Goal: Information Seeking & Learning: Find specific fact

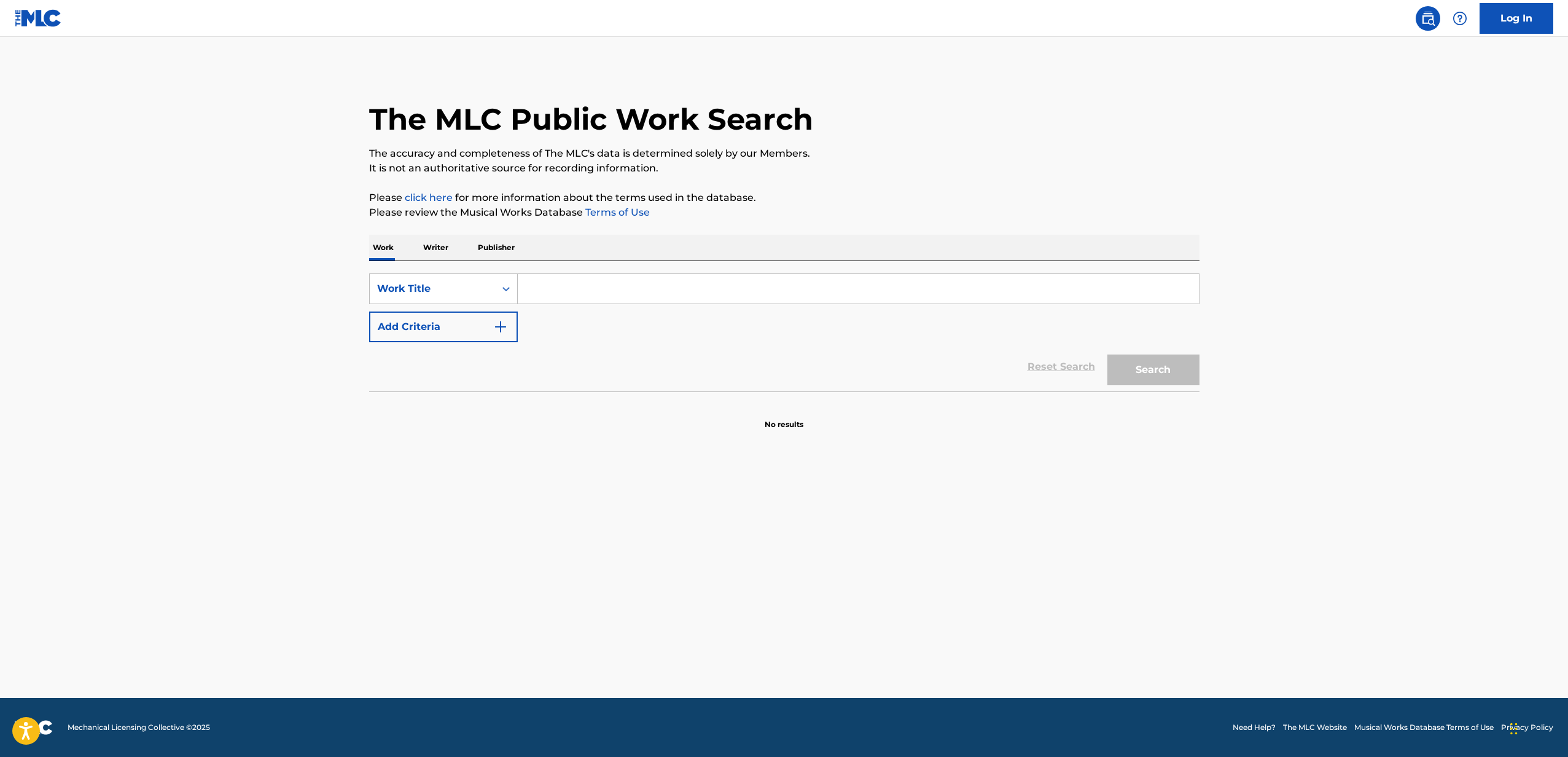
drag, startPoint x: 600, startPoint y: 303, endPoint x: 601, endPoint y: 294, distance: 9.1
click at [600, 299] on input "Search Form" at bounding box center [858, 289] width 681 height 29
type input "broken"
click at [417, 319] on button "Add Criteria" at bounding box center [443, 327] width 149 height 31
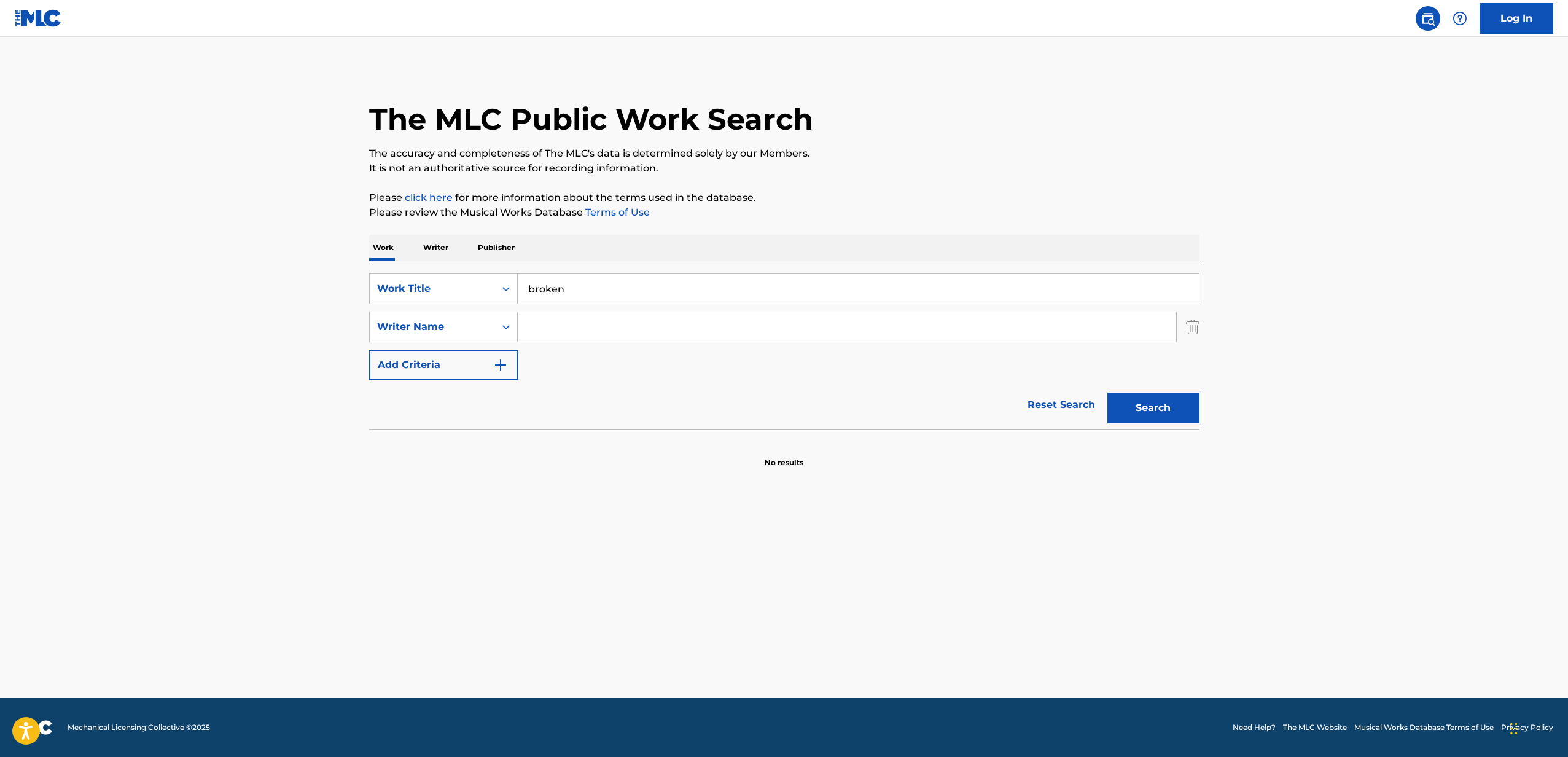
click at [558, 318] on input "Search Form" at bounding box center [847, 327] width 658 height 29
type input "[PERSON_NAME]"
click at [1108, 393] on button "Search" at bounding box center [1153, 408] width 92 height 31
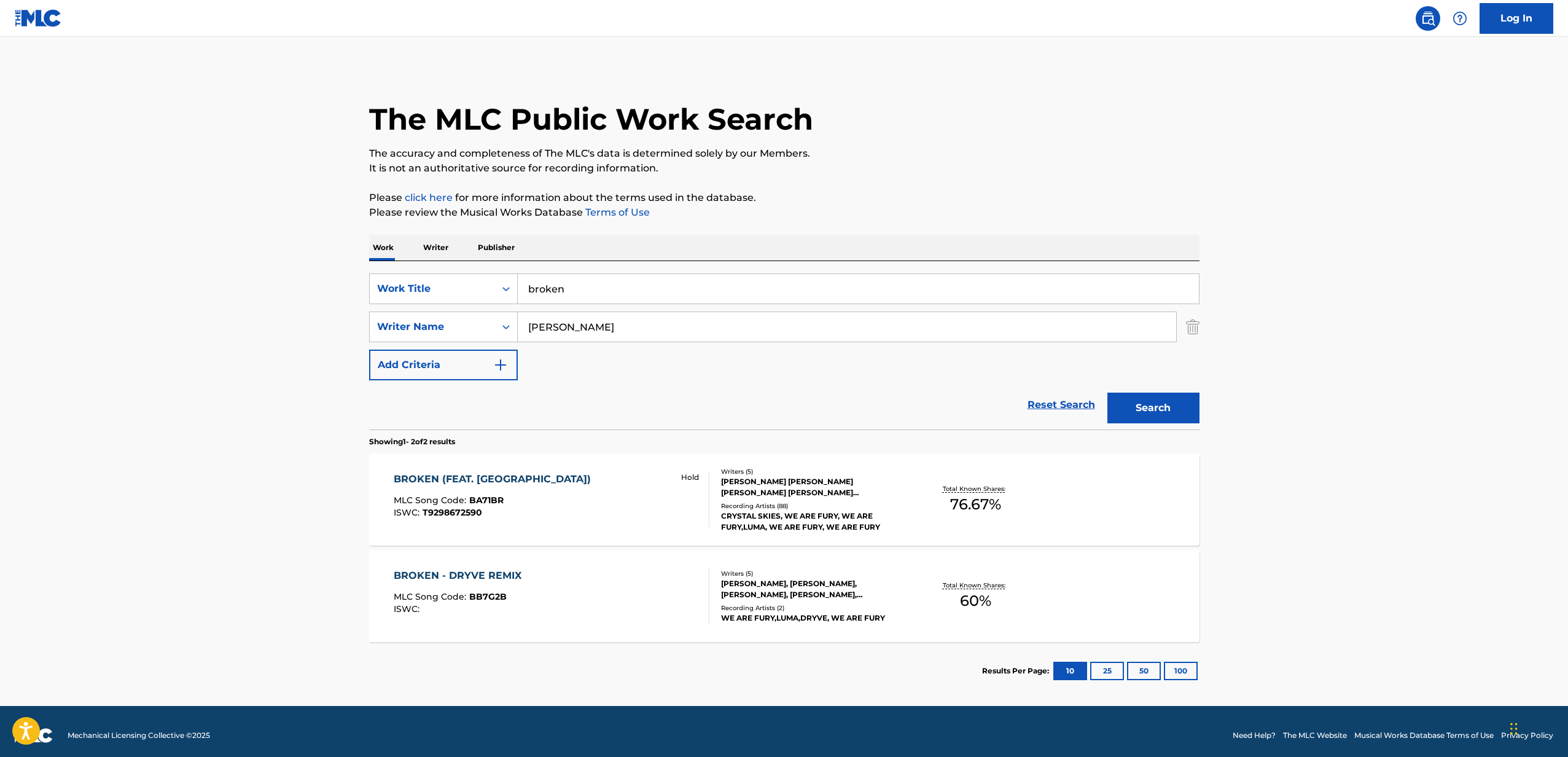
click at [504, 482] on div "BROKEN (FEAT. [GEOGRAPHIC_DATA])" at bounding box center [495, 479] width 204 height 15
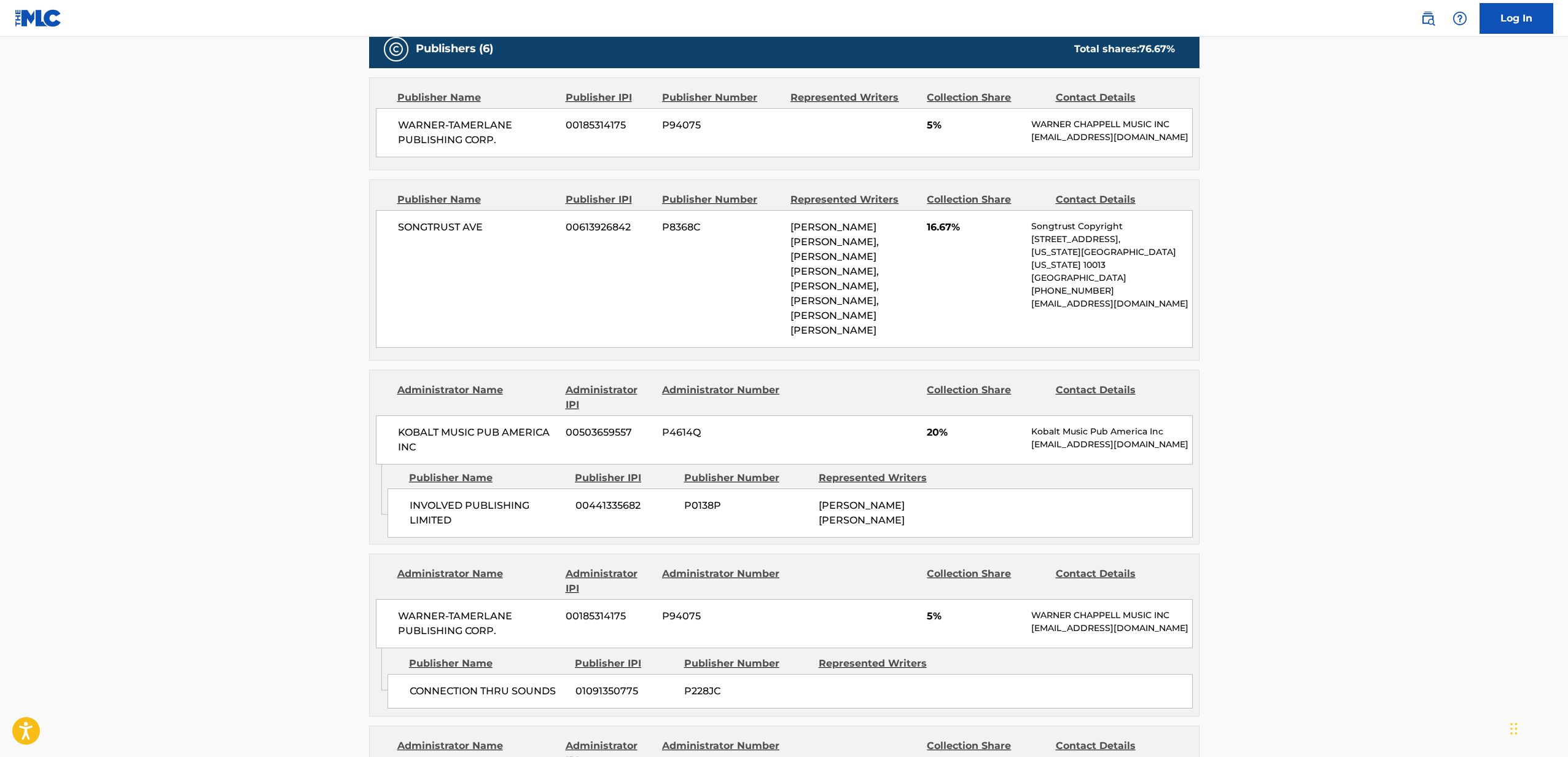
scroll to position [663, 0]
